Goal: Task Accomplishment & Management: Complete application form

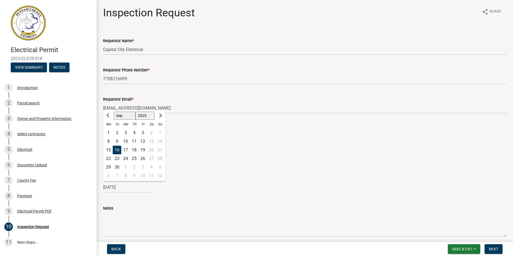
select select "9"
select select "2025"
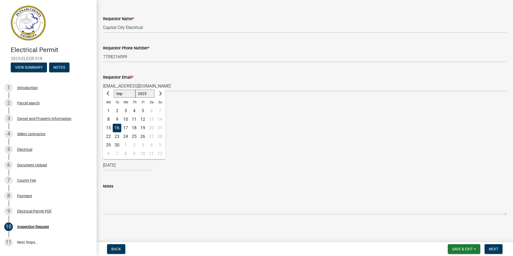
click at [125, 129] on div "17" at bounding box center [125, 128] width 9 height 9
type input "[DATE]"
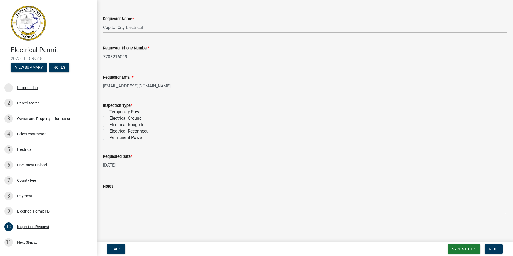
click at [110, 126] on label "Electrical Rough-In" at bounding box center [127, 125] width 35 height 6
click at [110, 125] on input "Electrical Rough-In" at bounding box center [111, 123] width 3 height 3
checkbox input "true"
checkbox input "false"
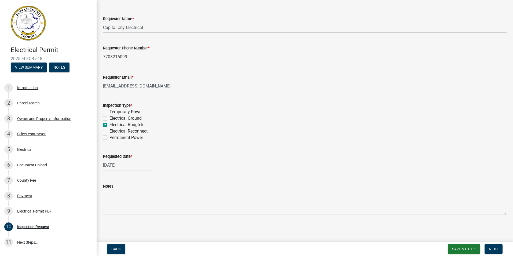
checkbox input "true"
checkbox input "false"
click at [497, 251] on span "Next" at bounding box center [493, 249] width 9 height 4
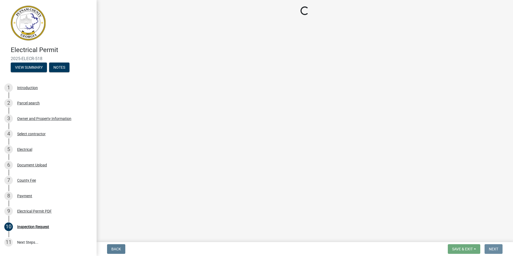
scroll to position [0, 0]
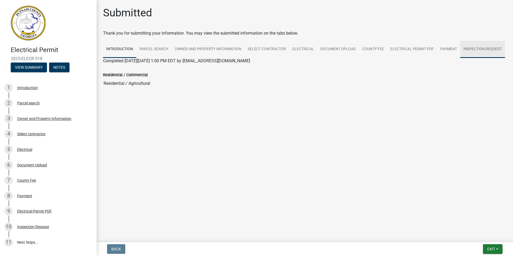
click at [481, 46] on link "Inspection Request" at bounding box center [482, 49] width 45 height 17
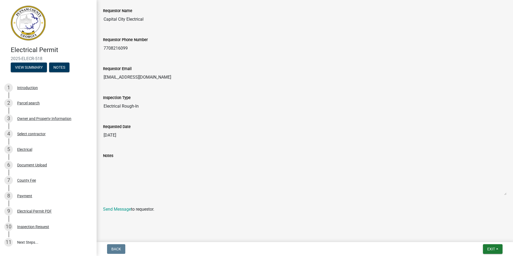
scroll to position [81, 0]
click at [120, 211] on link "Send Message" at bounding box center [117, 209] width 28 height 5
click at [41, 121] on div "3 Owner and Property Information" at bounding box center [46, 118] width 84 height 9
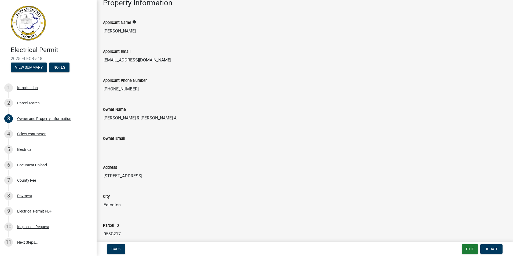
scroll to position [0, 0]
